Goal: Use online tool/utility: Utilize a website feature to perform a specific function

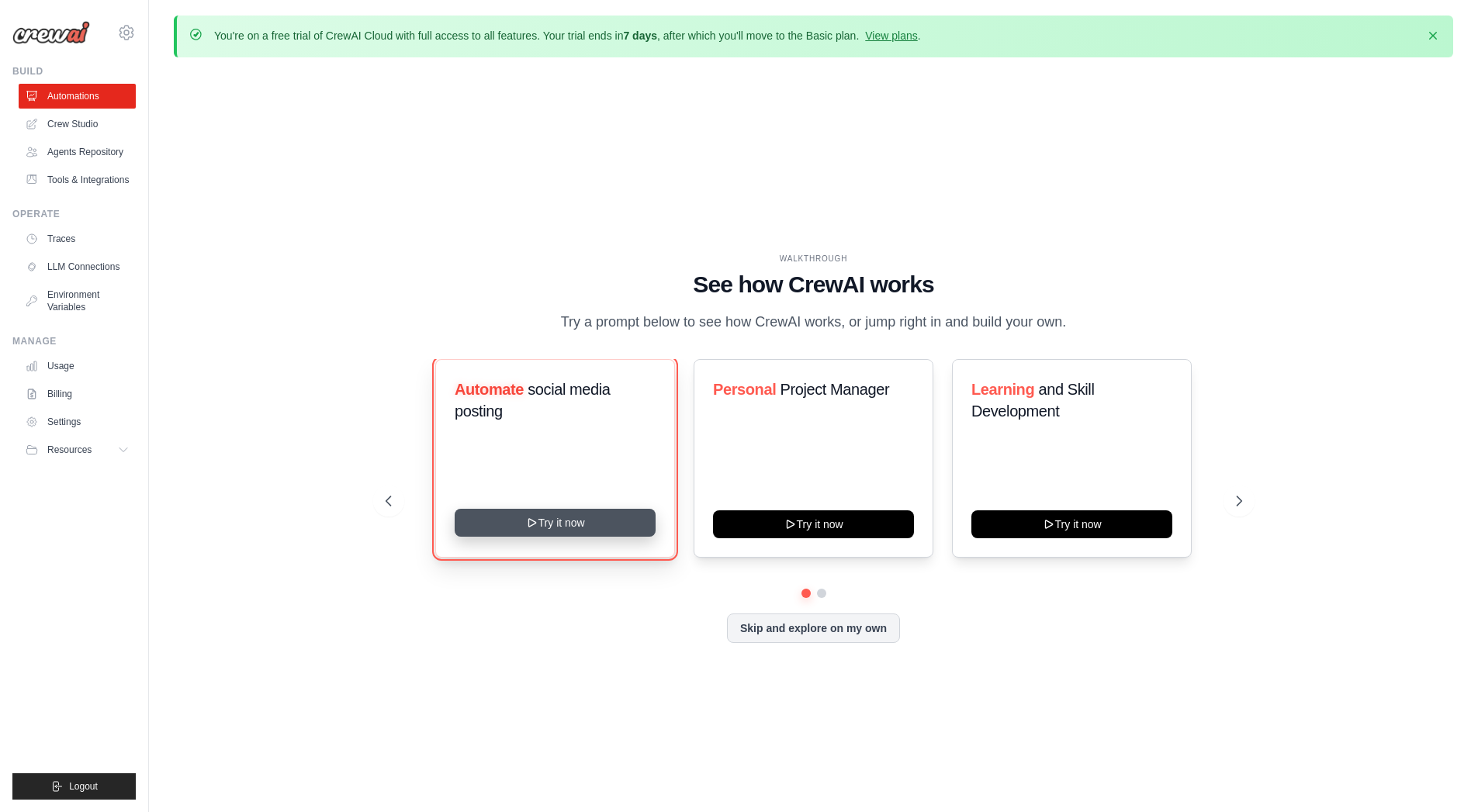
click at [590, 529] on button "Try it now" at bounding box center [555, 523] width 201 height 28
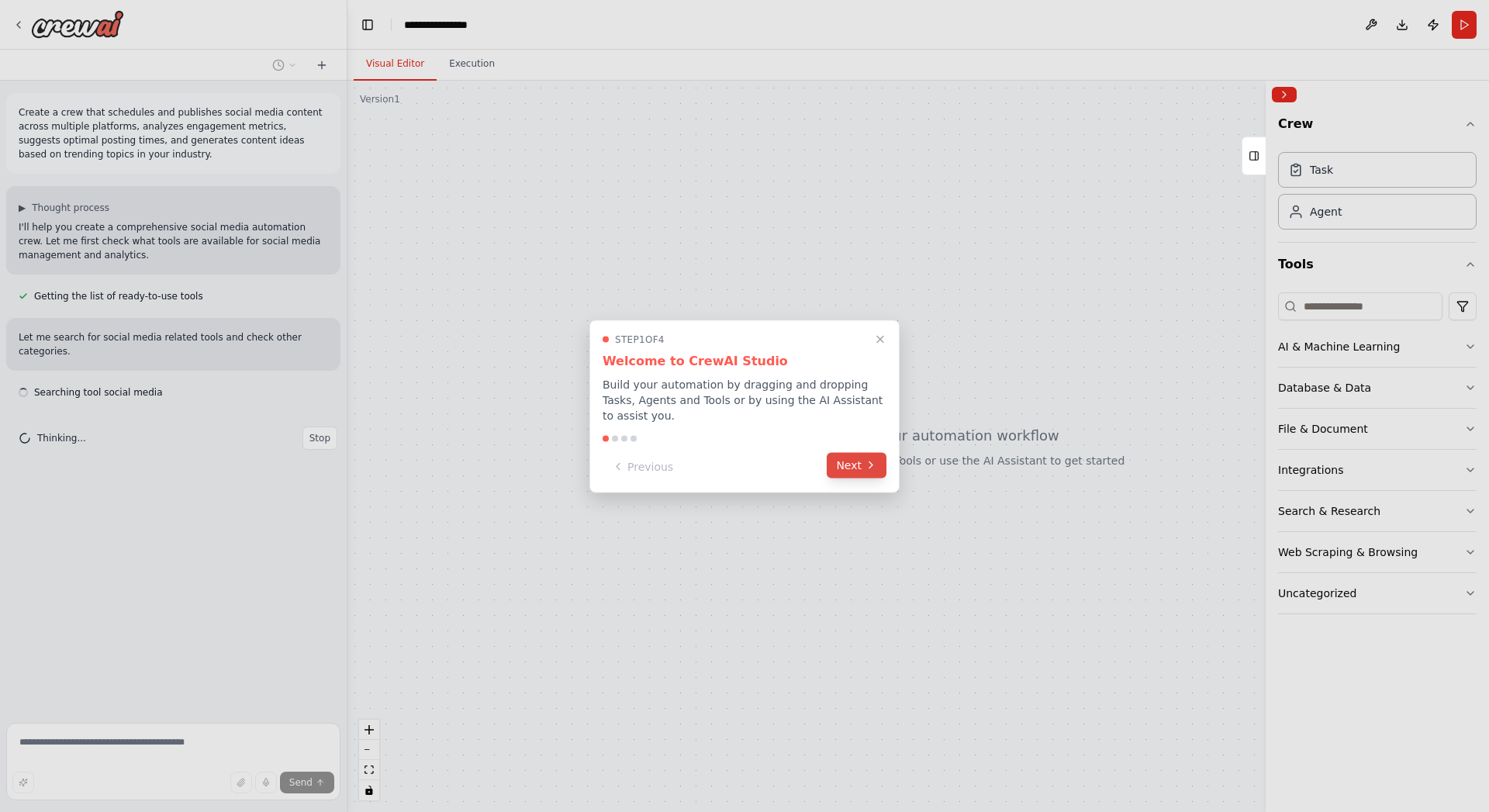
click at [855, 457] on button "Next" at bounding box center [856, 464] width 60 height 25
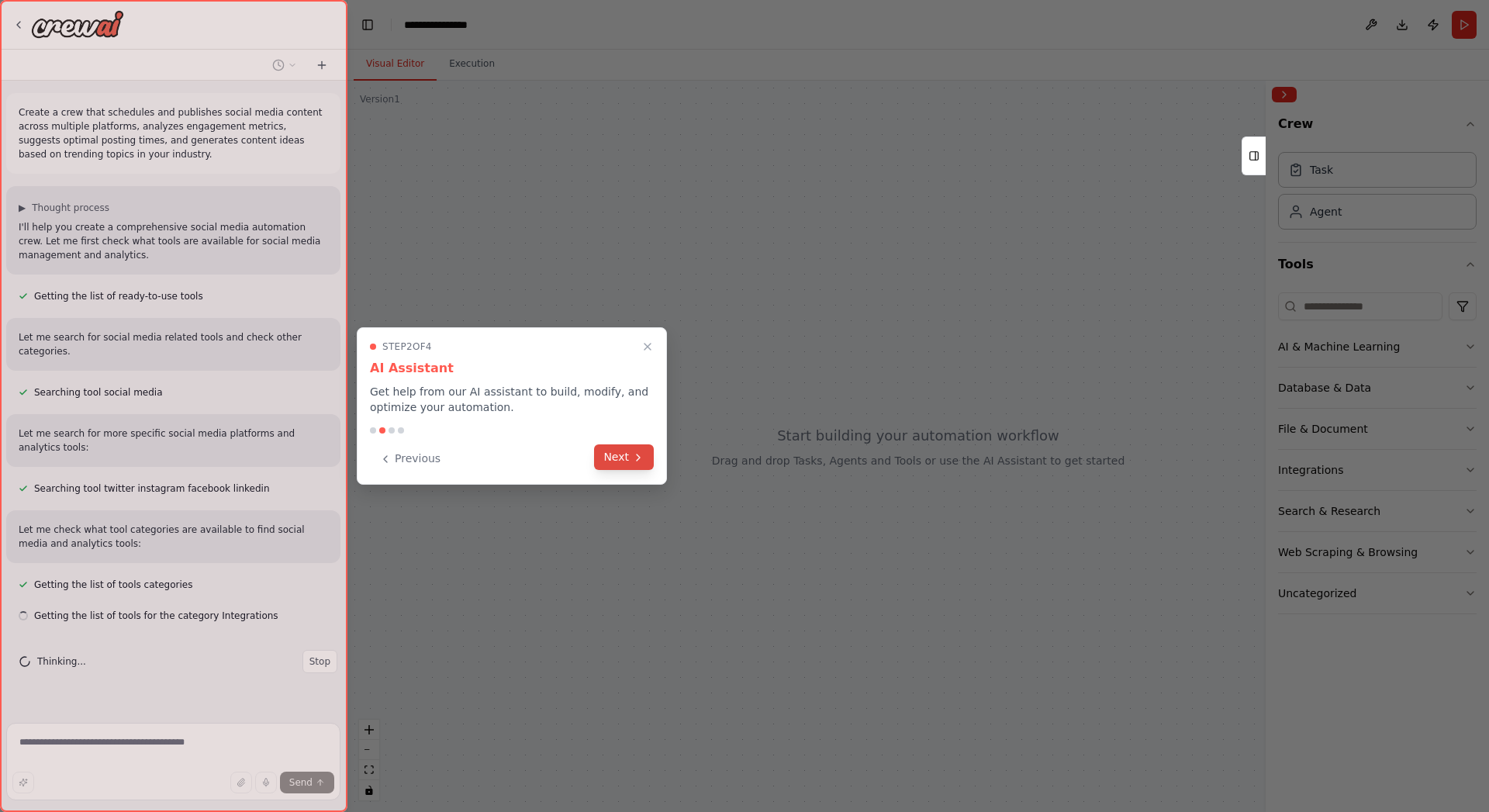
click at [634, 461] on icon at bounding box center [637, 457] width 12 height 12
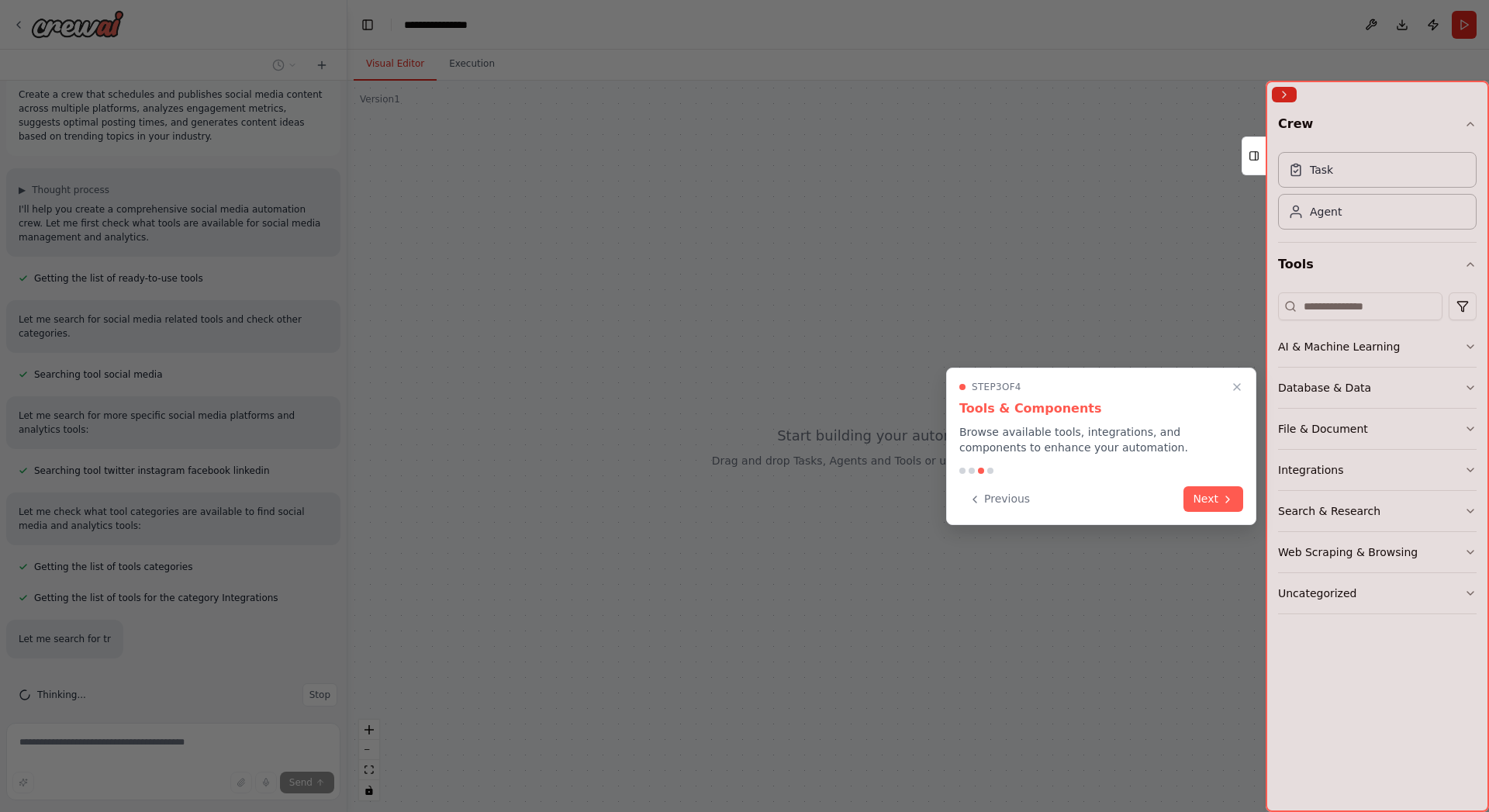
scroll to position [49, 0]
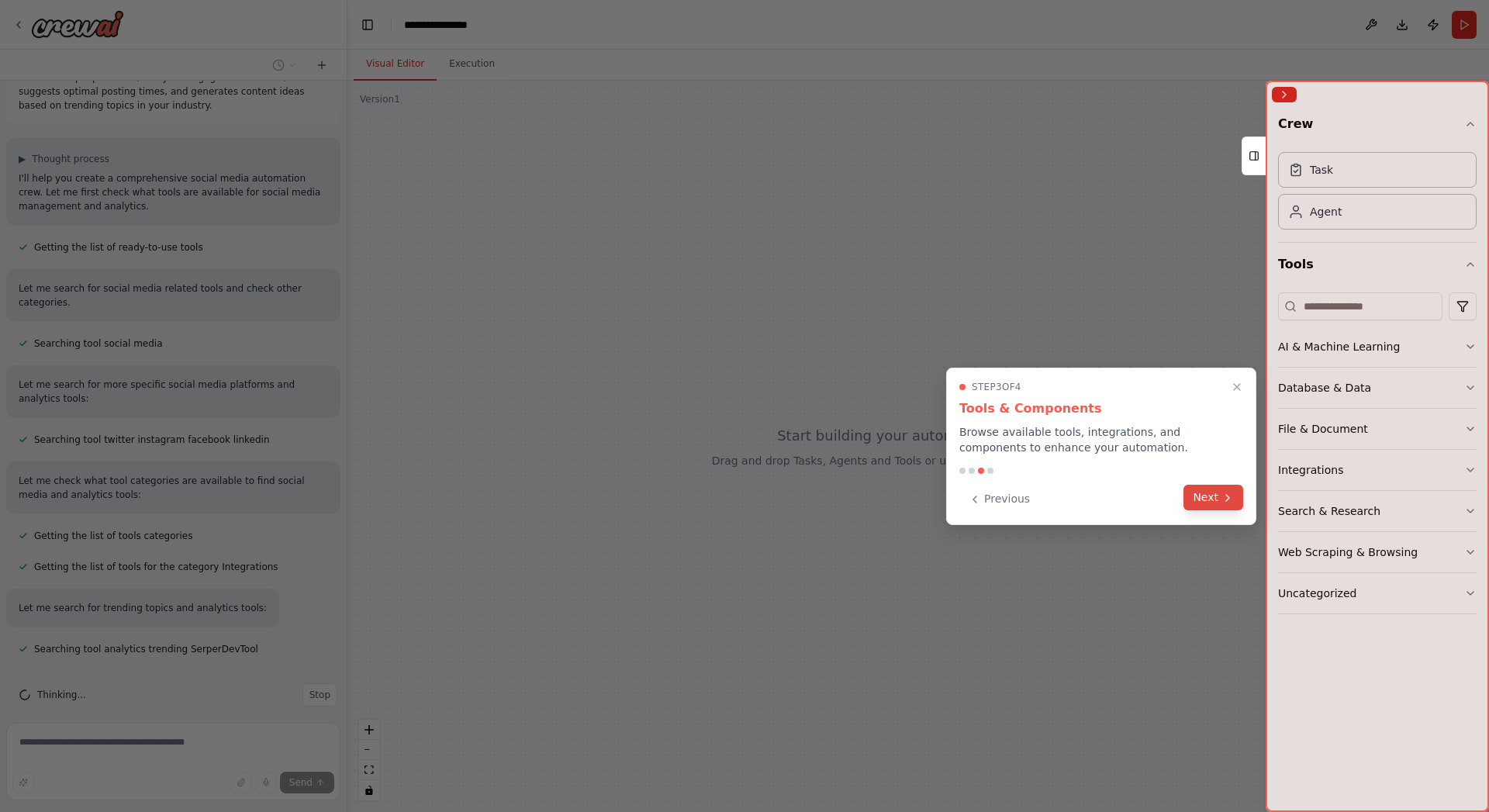
click at [1204, 488] on button "Next" at bounding box center [1214, 497] width 60 height 25
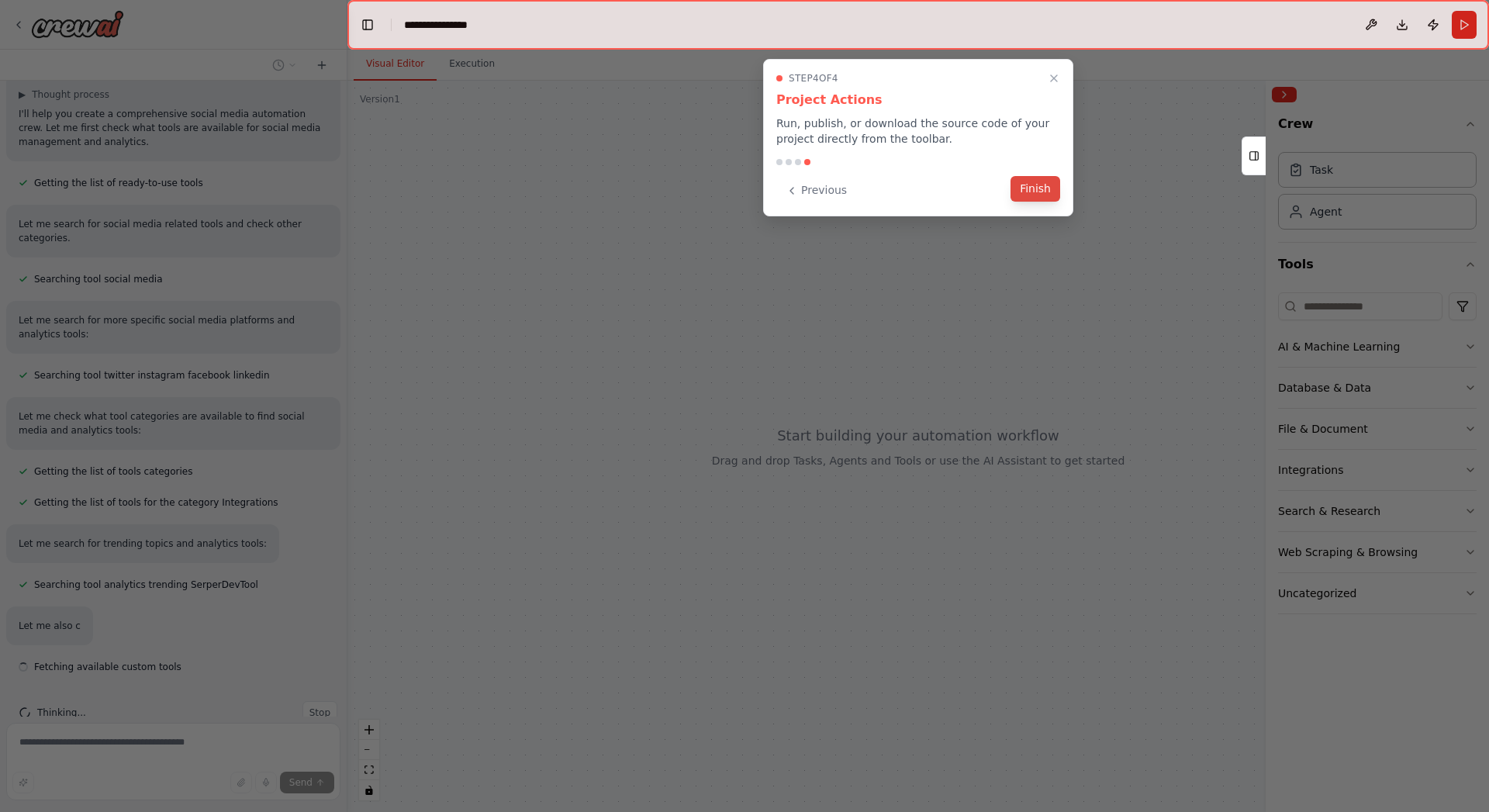
scroll to position [131, 0]
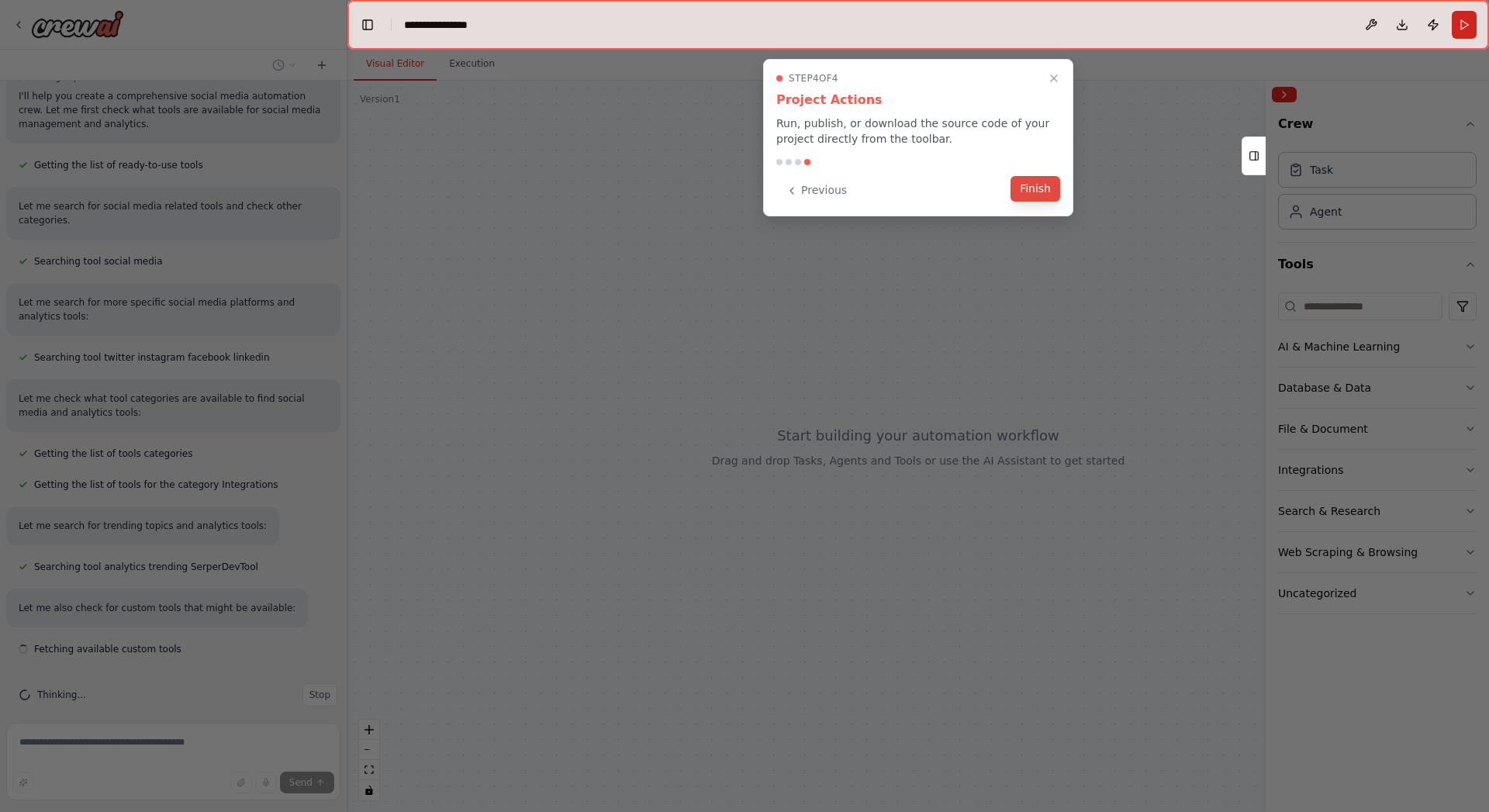
click at [1041, 196] on button "Finish" at bounding box center [1035, 188] width 50 height 25
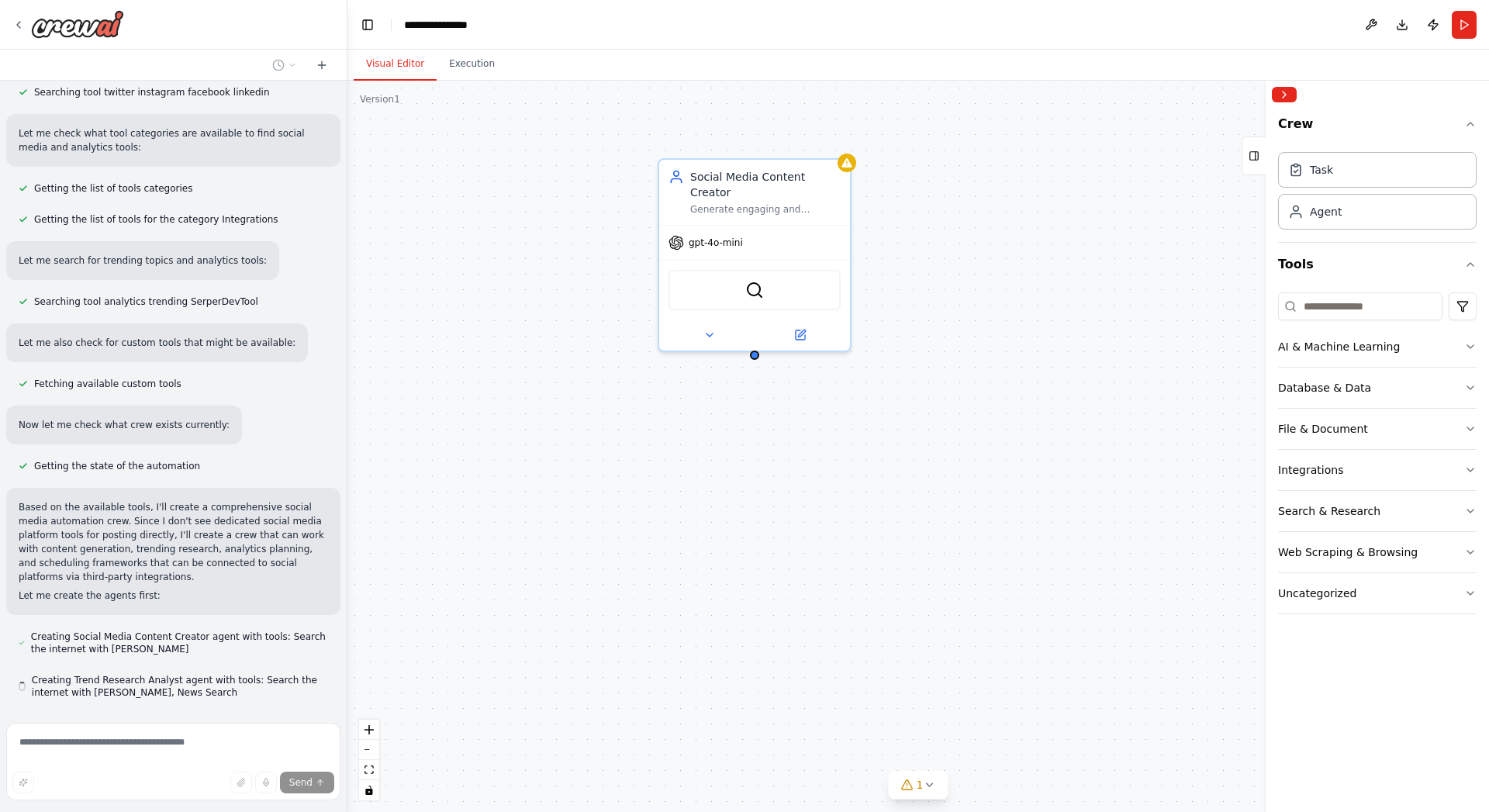
scroll to position [440, 0]
